Goal: Task Accomplishment & Management: Manage account settings

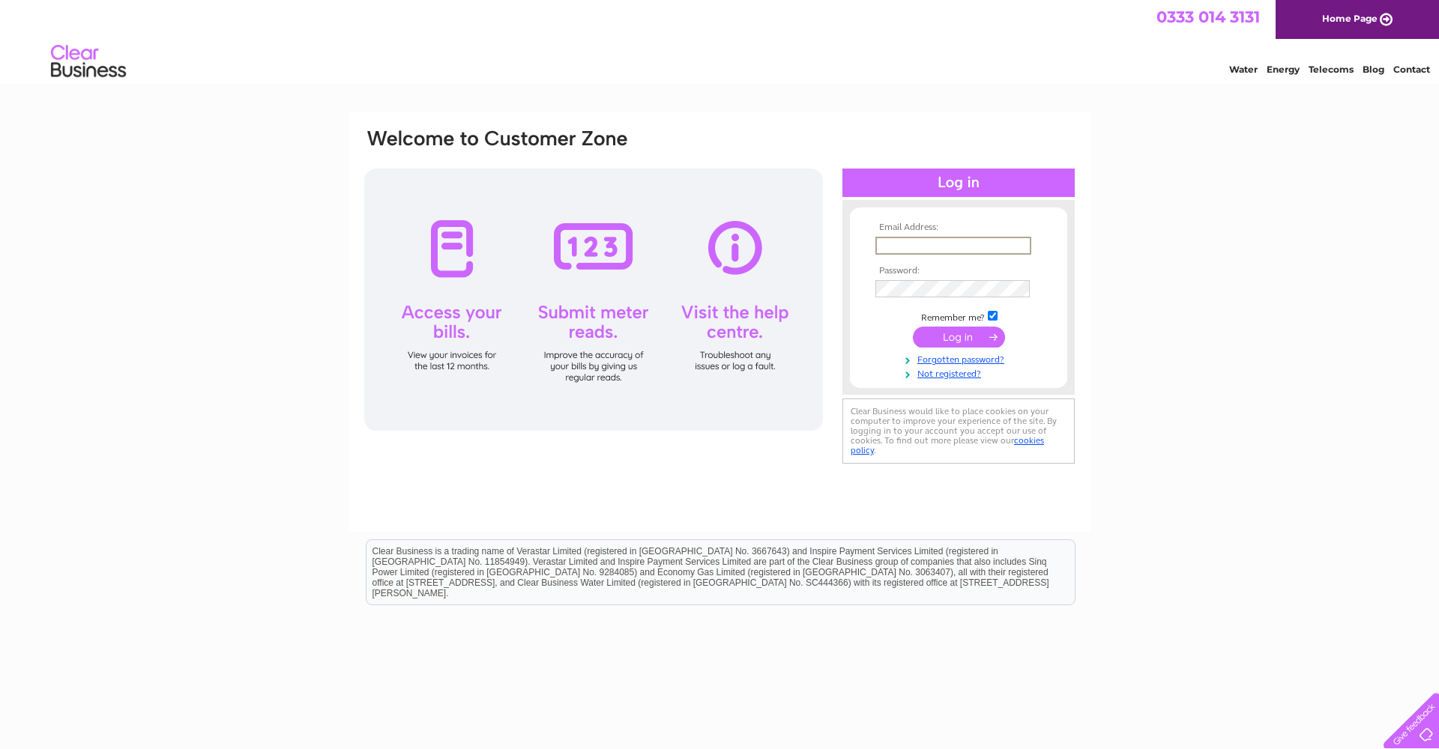
type input "[EMAIL_ADDRESS][DOMAIN_NAME]"
click at [959, 336] on input "submit" at bounding box center [959, 337] width 92 height 21
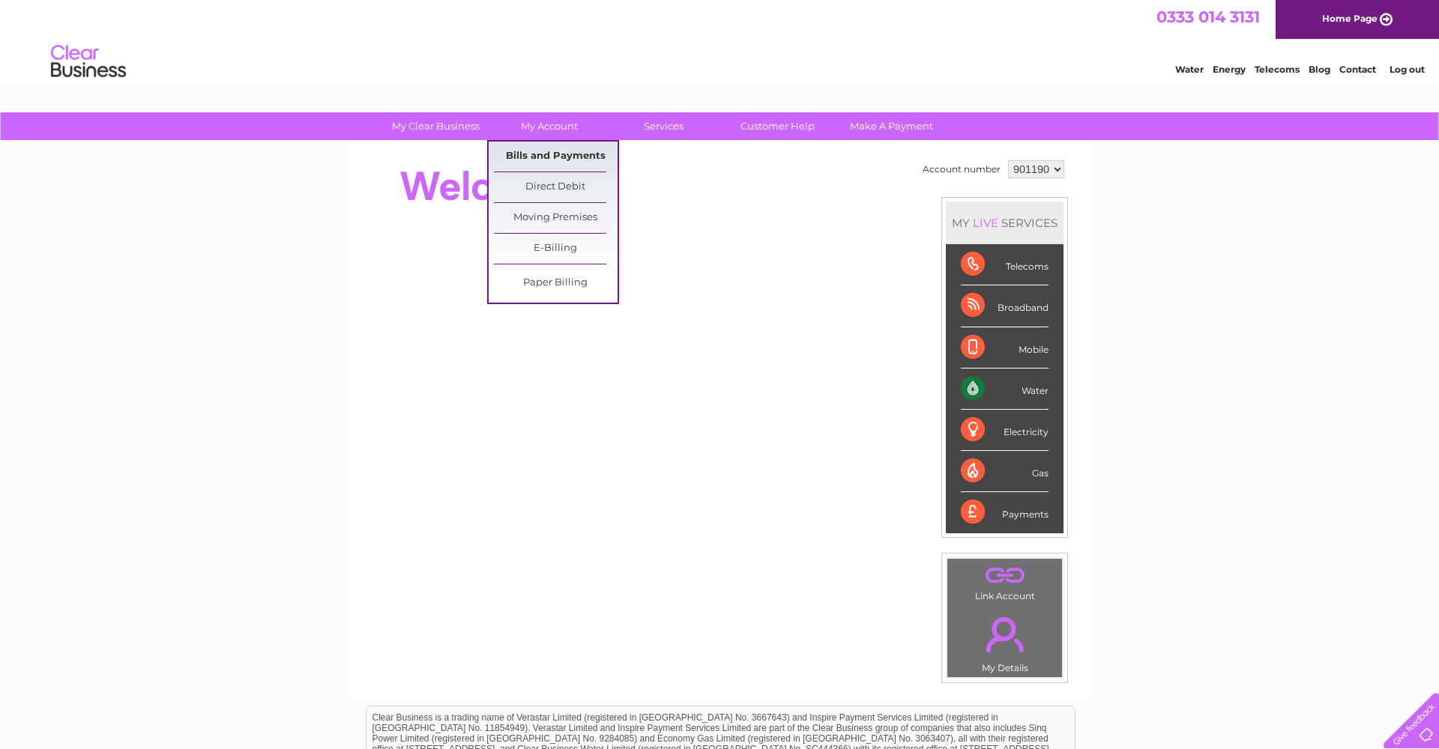
click at [574, 150] on link "Bills and Payments" at bounding box center [556, 157] width 124 height 30
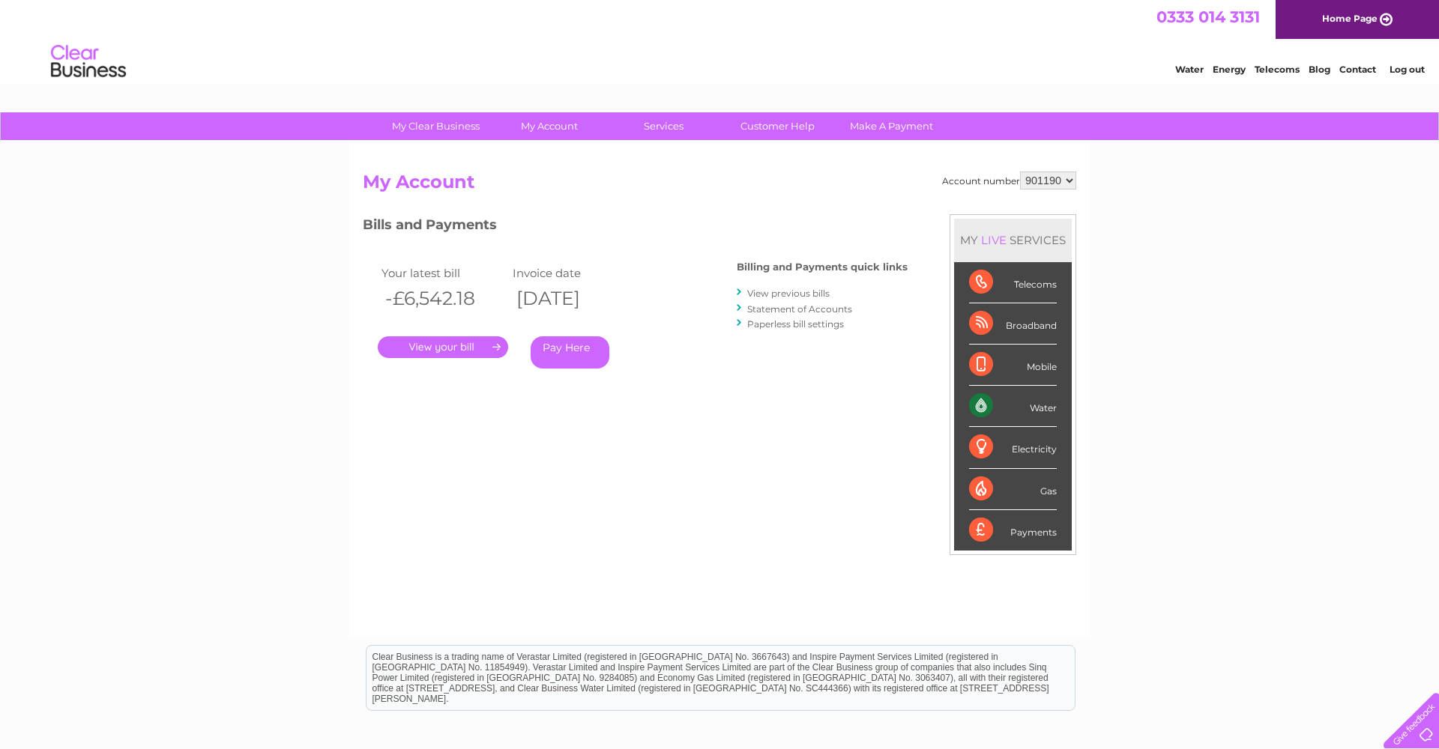
click at [761, 289] on link "View previous bills" at bounding box center [788, 293] width 82 height 11
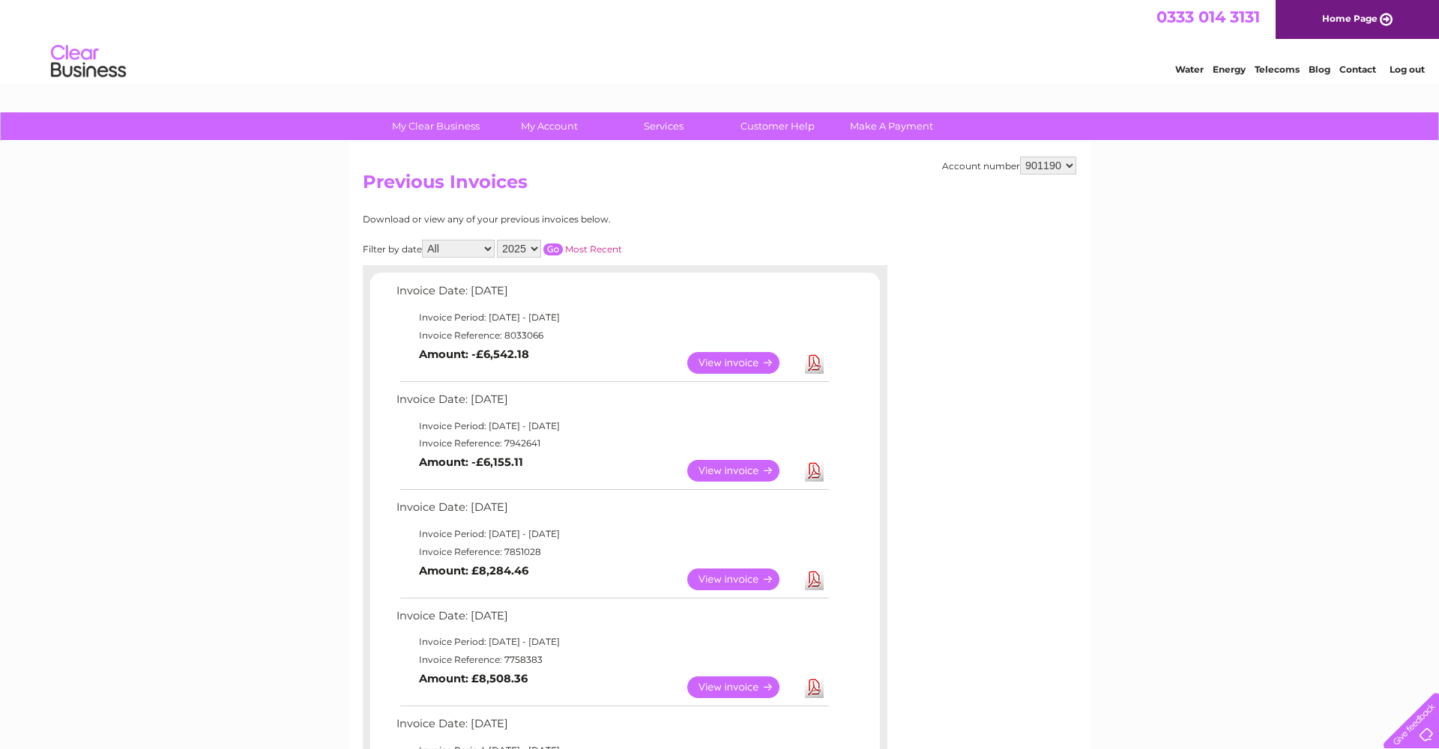
click at [728, 360] on link "View" at bounding box center [742, 363] width 110 height 22
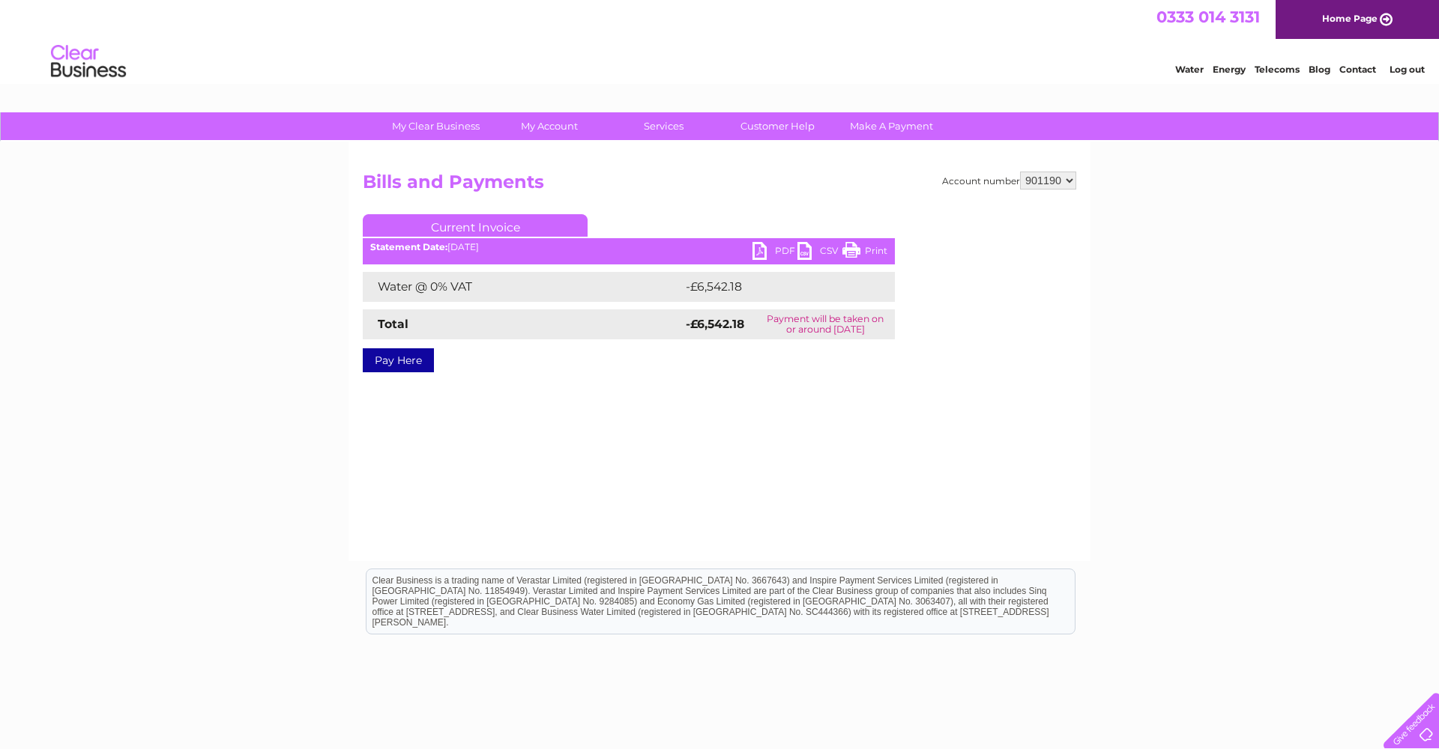
click at [779, 252] on link "PDF" at bounding box center [774, 253] width 45 height 22
